Goal: Navigation & Orientation: Go to known website

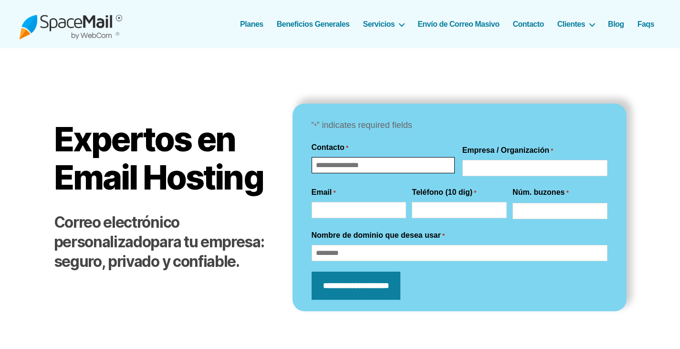
click at [360, 167] on input "Nombre" at bounding box center [384, 165] width 144 height 16
click at [90, 32] on img at bounding box center [70, 24] width 103 height 31
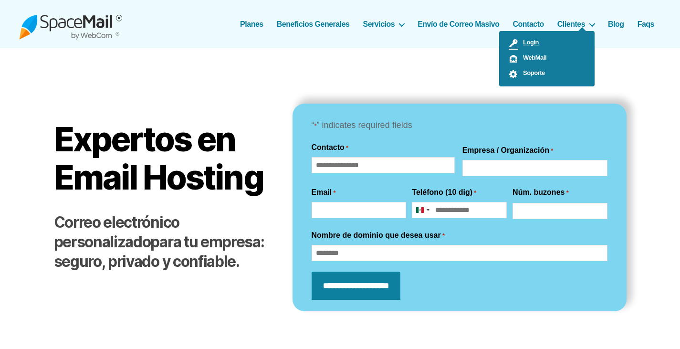
click at [525, 46] on link "Login" at bounding box center [546, 43] width 95 height 15
